Goal: Task Accomplishment & Management: Use online tool/utility

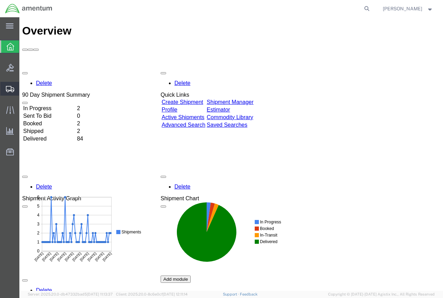
click at [24, 88] on span "Shipments" at bounding box center [21, 89] width 5 height 14
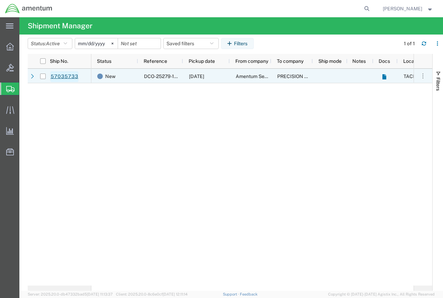
click at [65, 75] on link "57035733" at bounding box center [64, 76] width 28 height 11
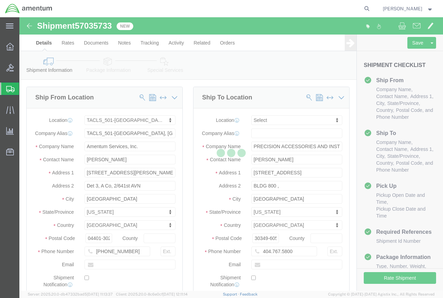
select select "42685"
select select
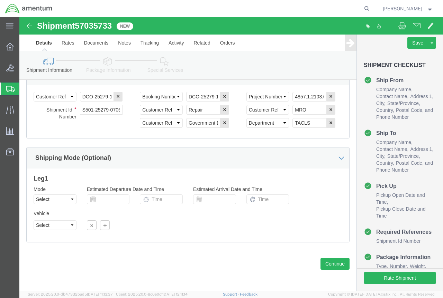
scroll to position [407, 0]
click button "Continue"
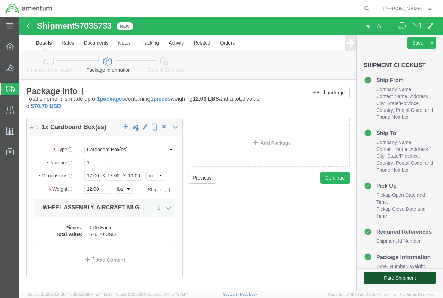
click button "Rate Shipment"
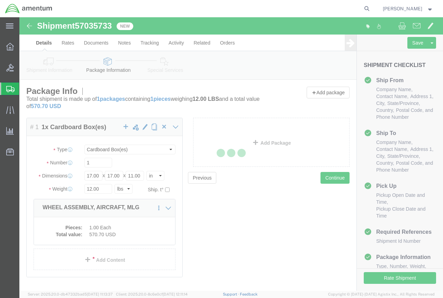
select select "42685"
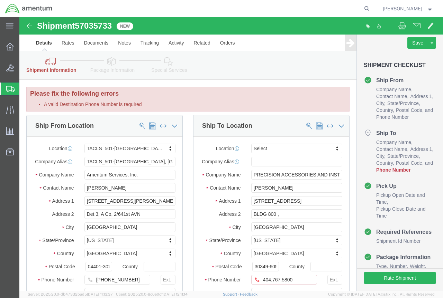
click li "A valid Destination Phone Number is required"
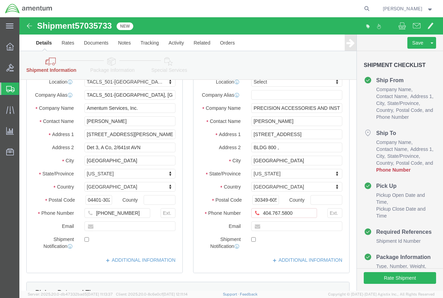
scroll to position [69, 0]
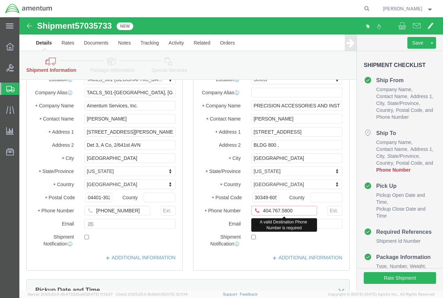
click input "404.767.5800"
click input "404-767.5800"
type input "[PHONE_NUMBER]"
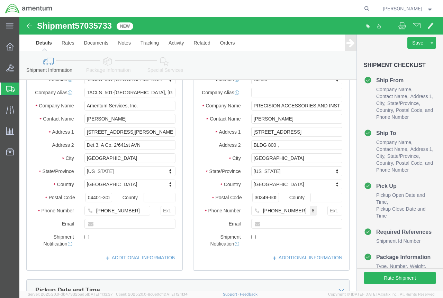
click label
click input "checkbox"
checkbox input "true"
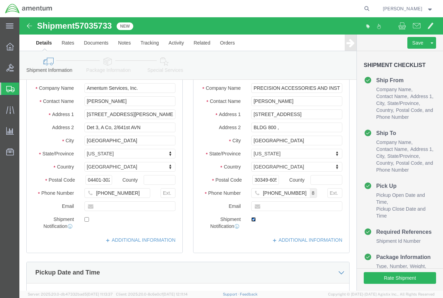
scroll to position [104, 0]
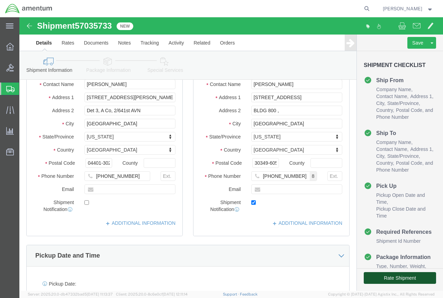
drag, startPoint x: 366, startPoint y: 260, endPoint x: 337, endPoint y: 275, distance: 33.1
click button "Rate Shipment"
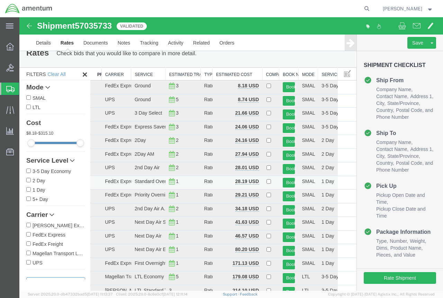
scroll to position [6, 0]
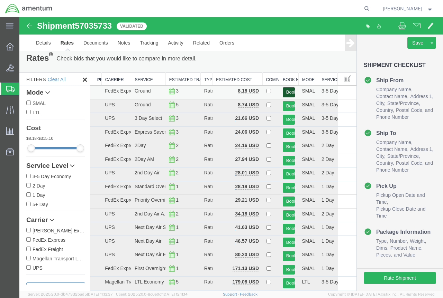
click at [285, 92] on button "Book" at bounding box center [289, 92] width 12 height 10
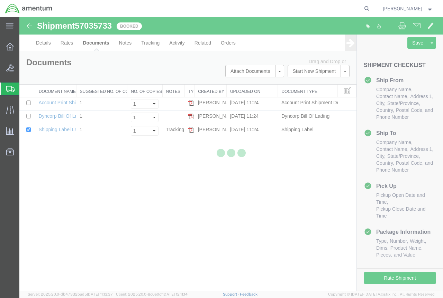
scroll to position [0, 0]
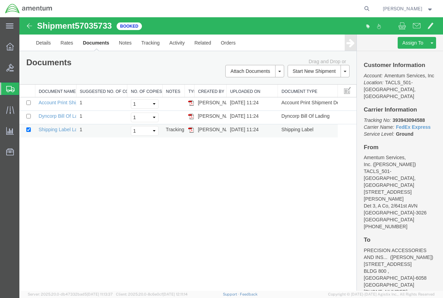
click at [191, 131] on img at bounding box center [191, 130] width 6 height 6
click at [190, 103] on img at bounding box center [191, 103] width 6 height 6
